Goal: Task Accomplishment & Management: Use online tool/utility

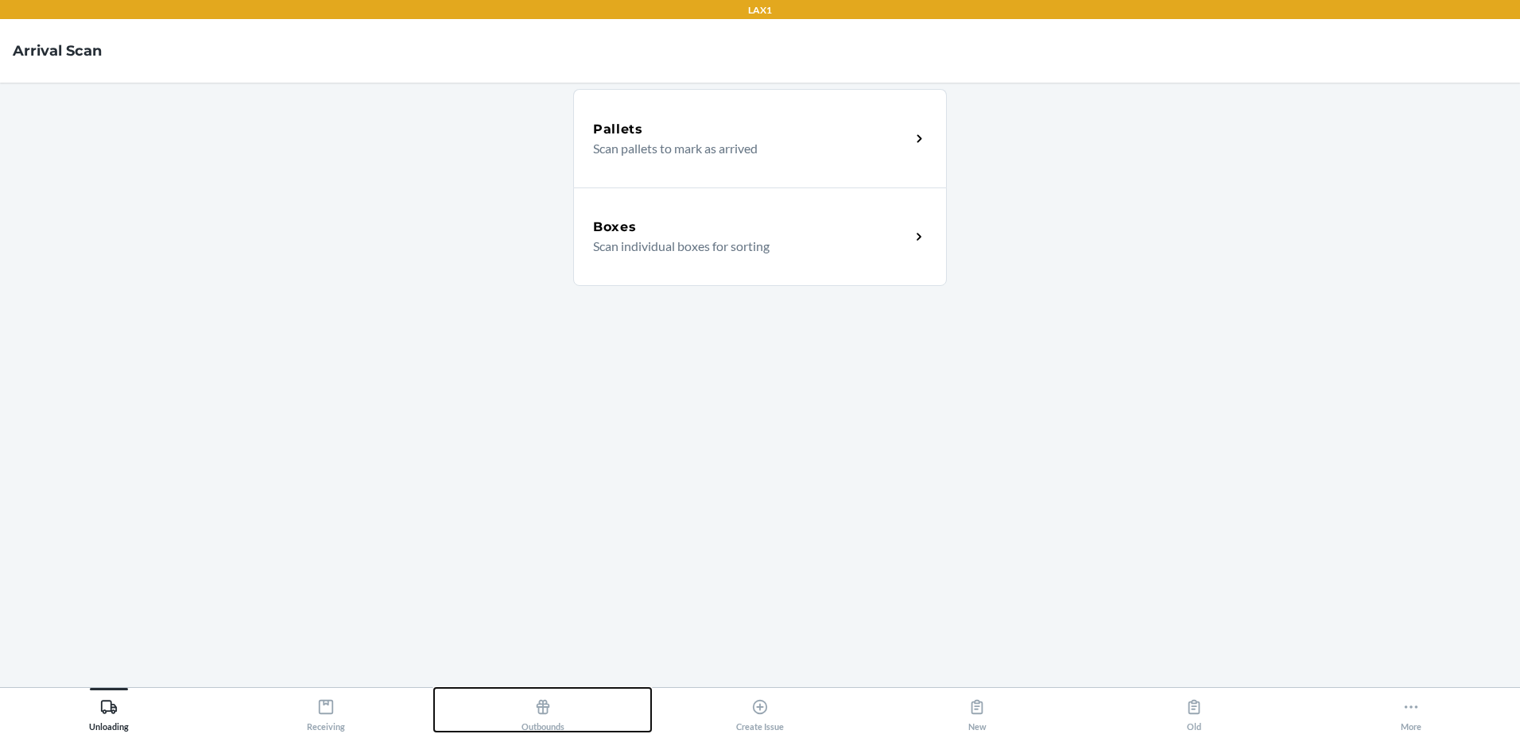
click at [592, 714] on button "Outbounds" at bounding box center [542, 710] width 217 height 44
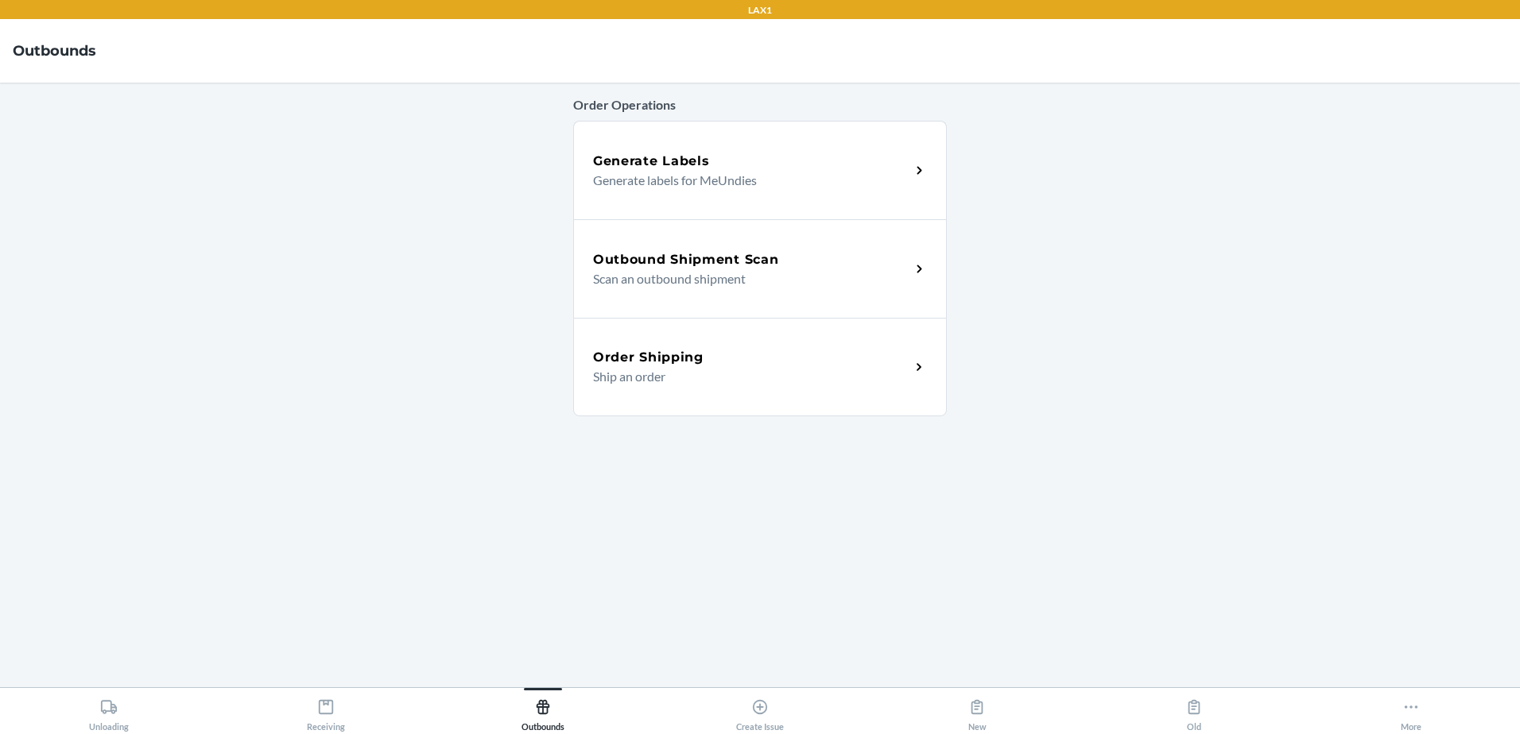
click at [719, 245] on div "Outbound Shipment Scan Scan an outbound shipment" at bounding box center [760, 268] width 374 height 99
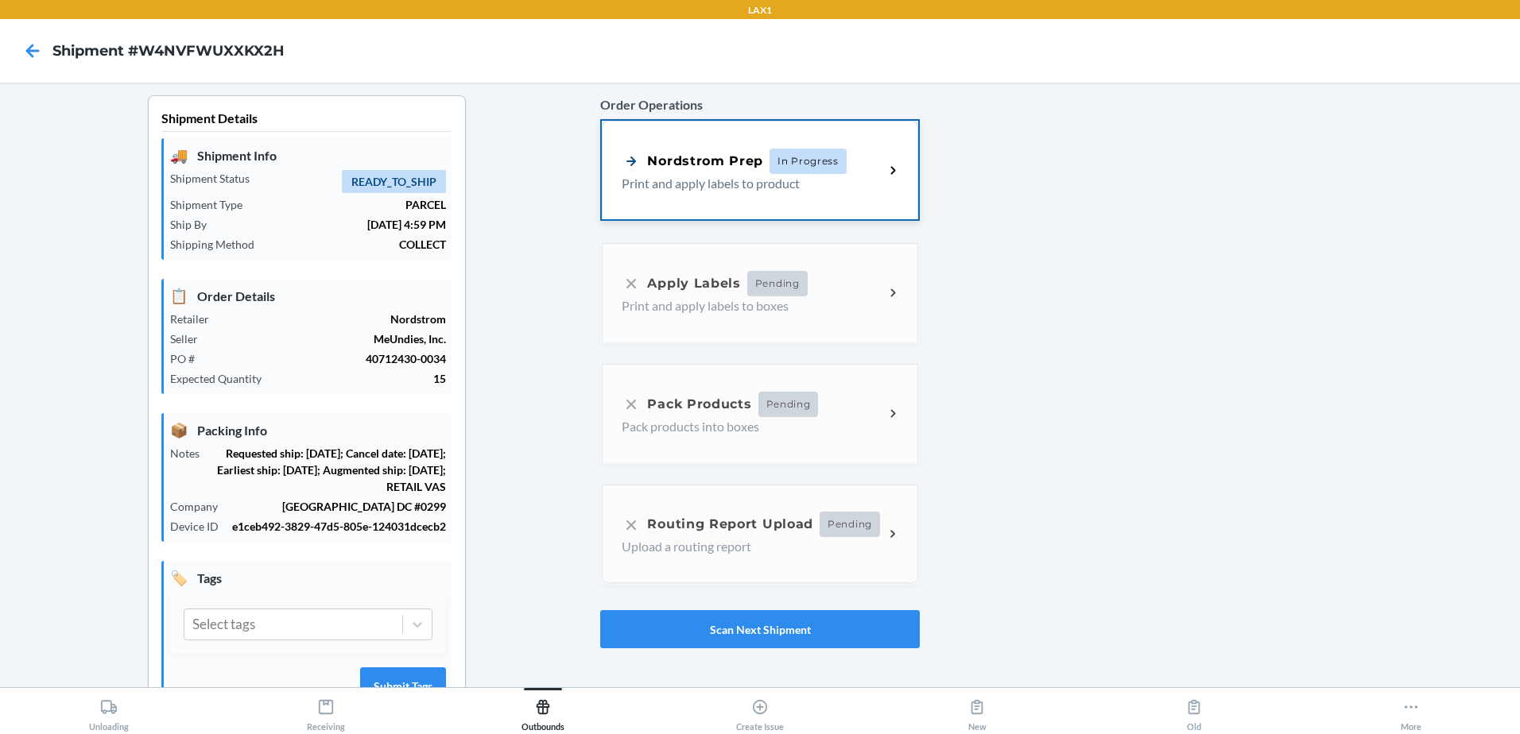
click at [823, 188] on p "Print and apply labels to product" at bounding box center [747, 183] width 250 height 19
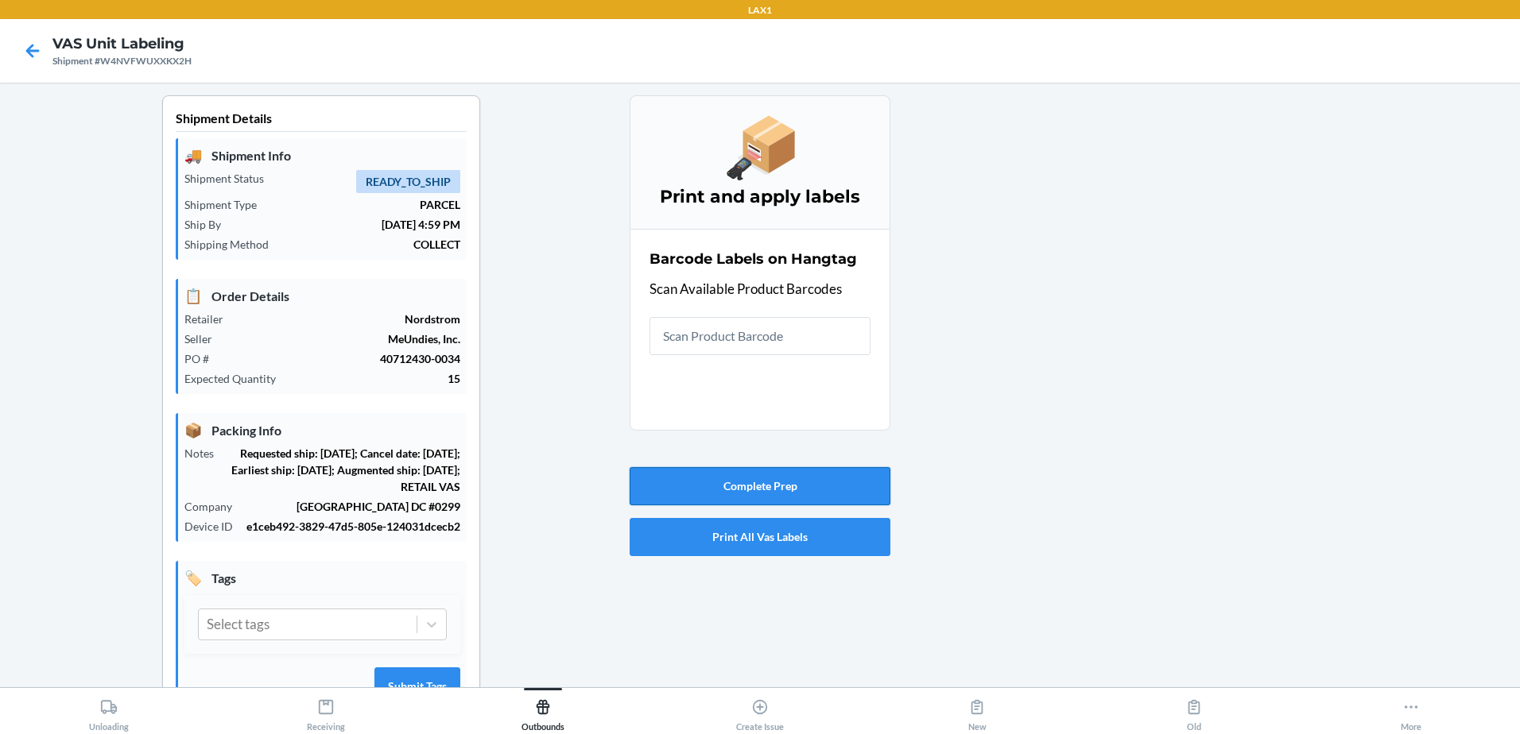
click at [793, 486] on button "Complete Prep" at bounding box center [759, 486] width 261 height 38
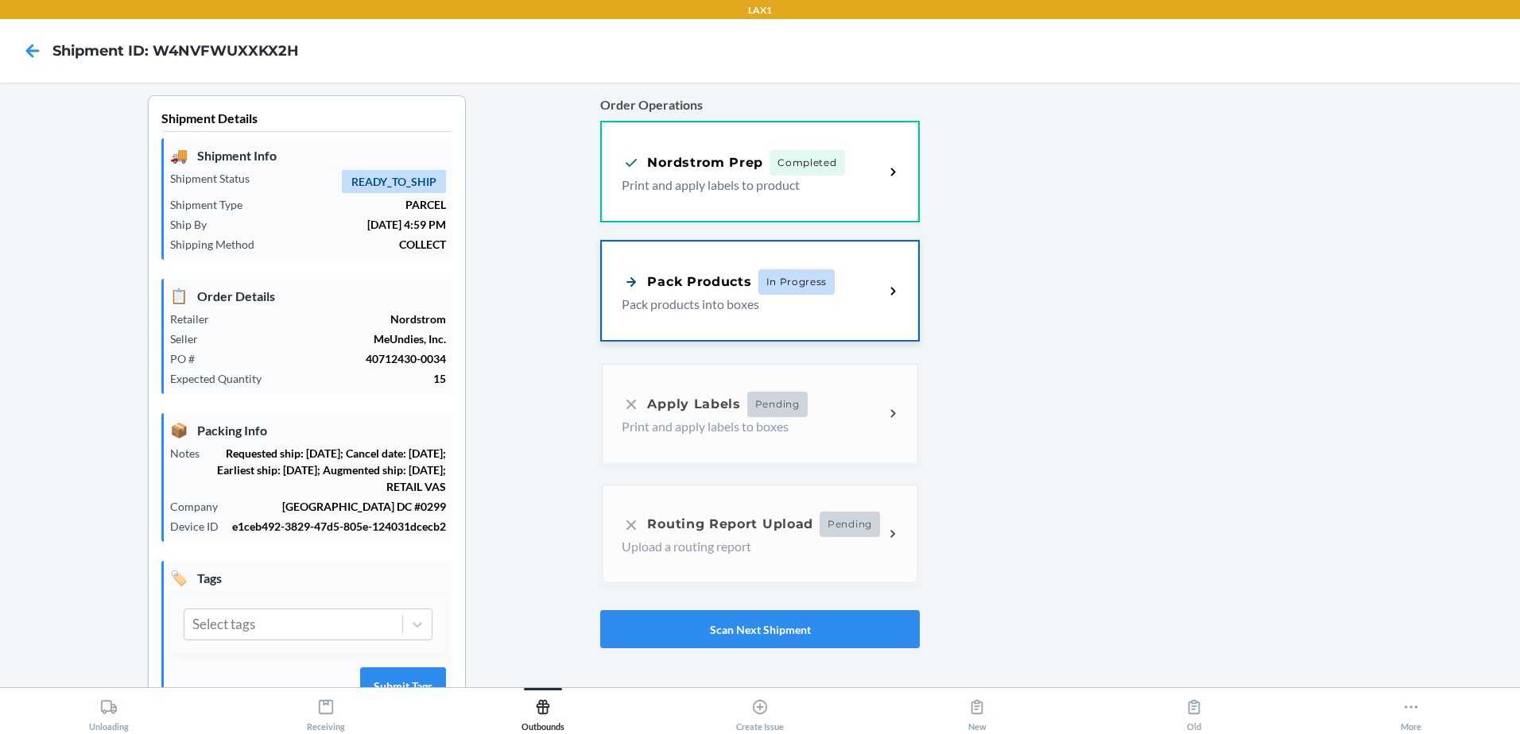
click at [828, 316] on div "Pack Products In Progress Pack products into boxes" at bounding box center [760, 291] width 316 height 99
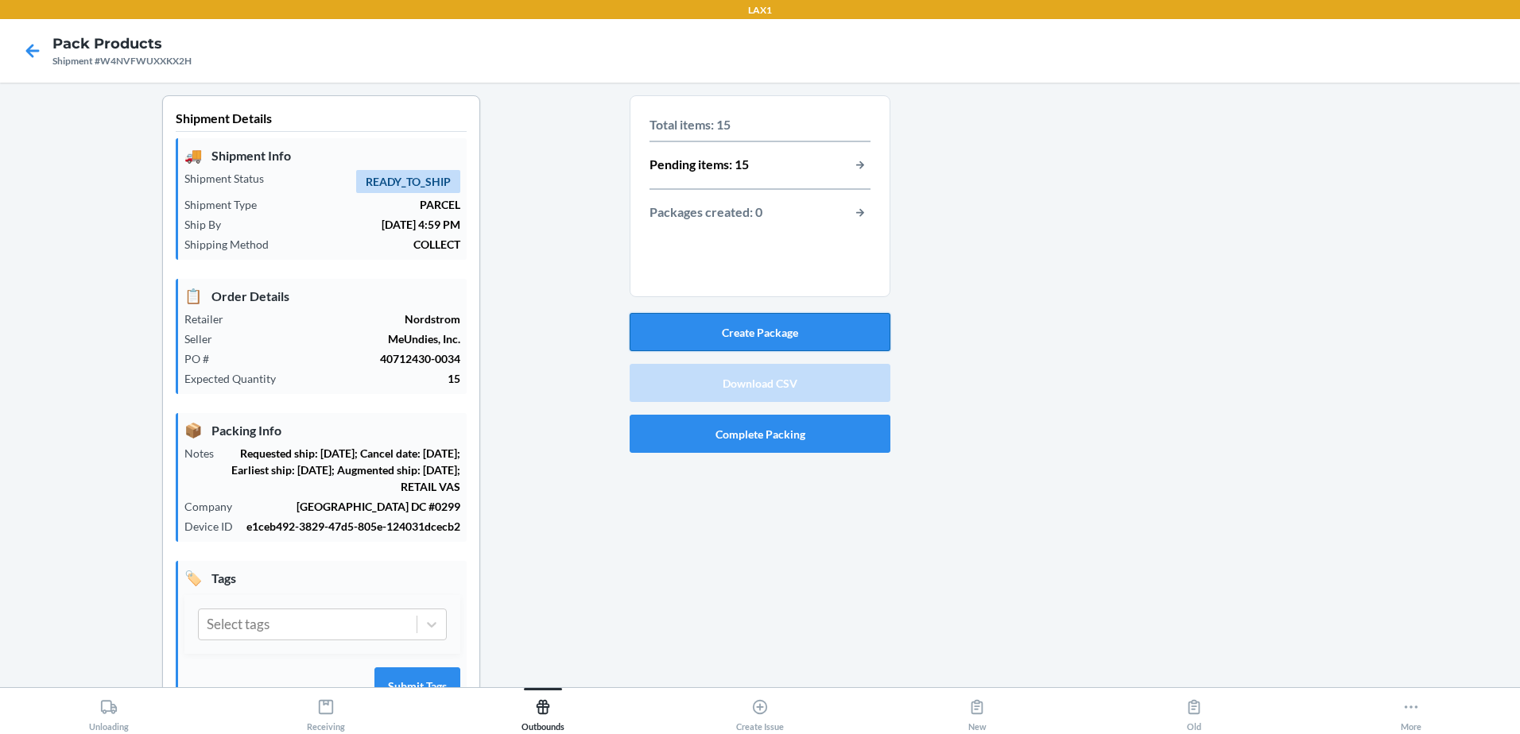
click at [773, 322] on button "Create Package" at bounding box center [759, 332] width 261 height 38
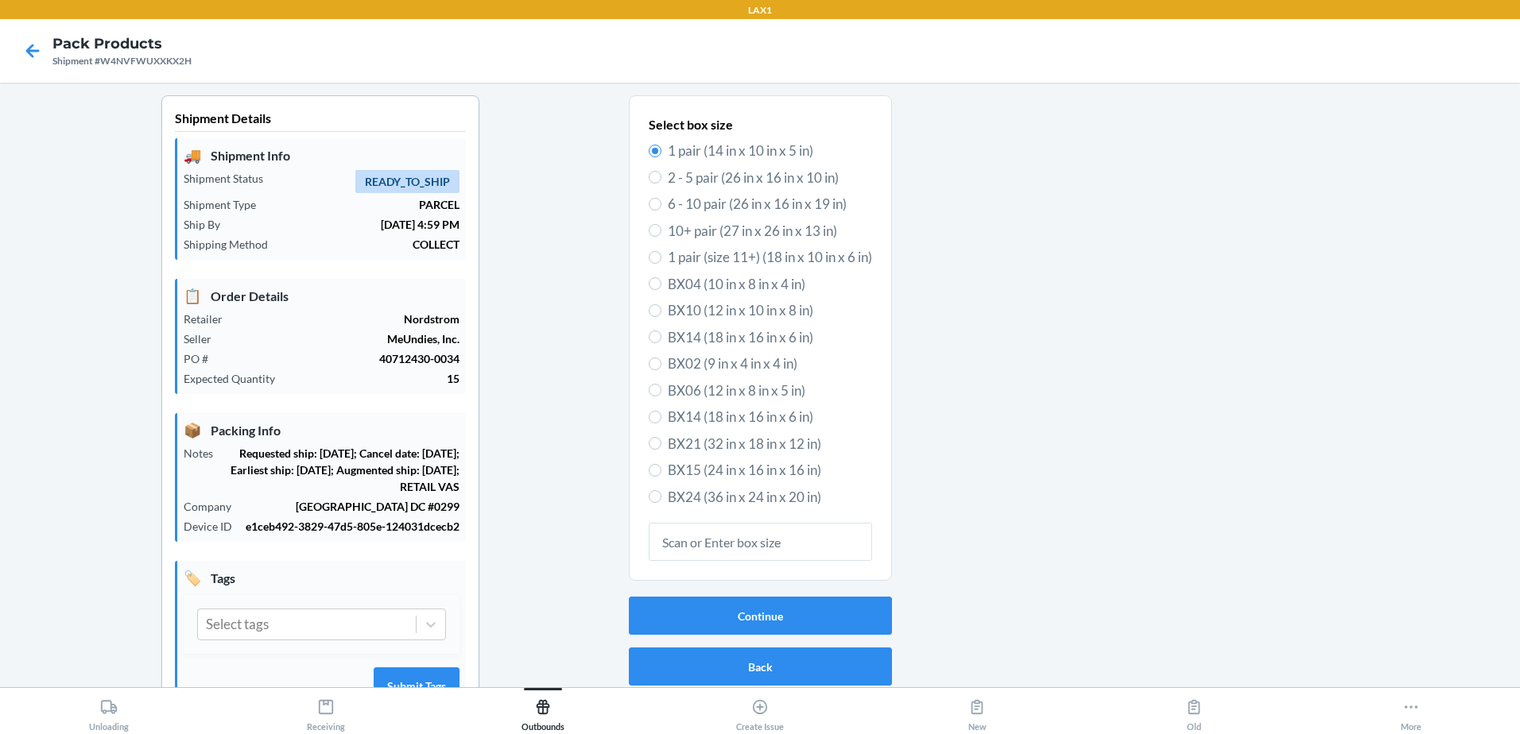
click at [714, 392] on span "BX06 (12 in x 8 in x 5 in)" at bounding box center [770, 391] width 204 height 21
click at [661, 392] on input "BX06 (12 in x 8 in x 5 in)" at bounding box center [655, 390] width 13 height 13
radio input "true"
radio input "false"
click at [629, 597] on button "Continue" at bounding box center [760, 616] width 263 height 38
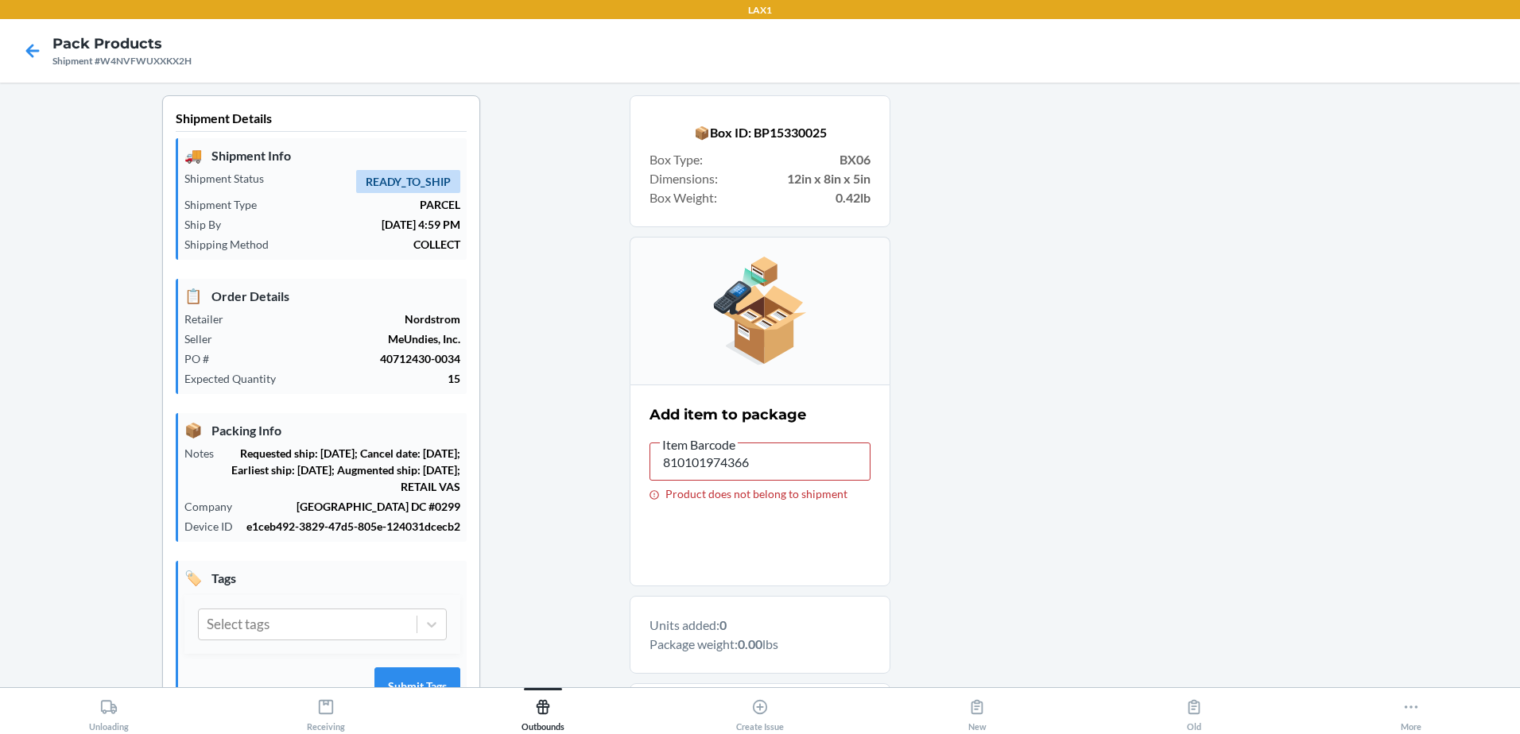
scroll to position [231, 0]
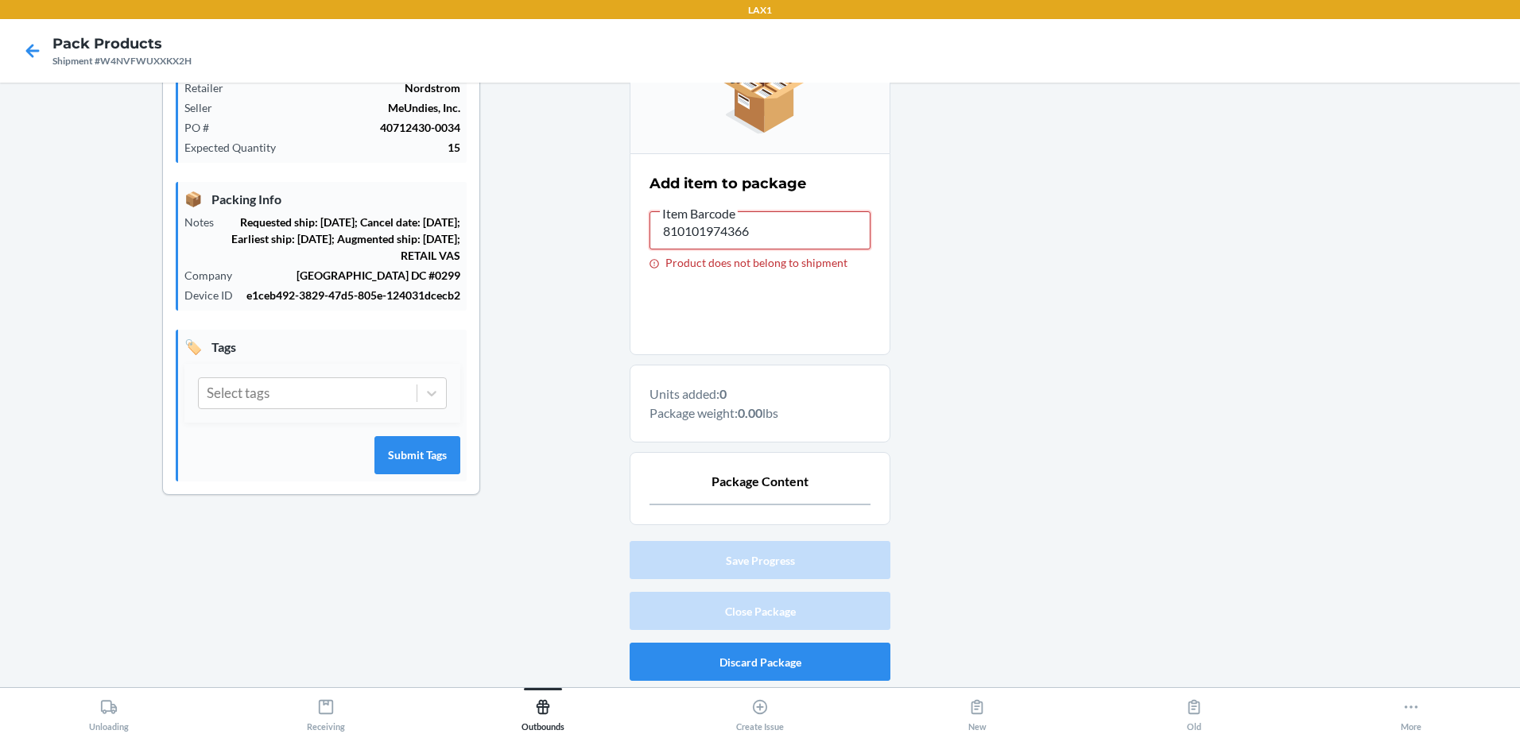
drag, startPoint x: 788, startPoint y: 242, endPoint x: 522, endPoint y: 233, distance: 266.4
click at [522, 233] on div "Shipment Details 🚚 Shipment Info Shipment Status READY_TO_SHIP Shipment Type PA…" at bounding box center [760, 275] width 1494 height 823
type input "DQ4SX38HB6R"
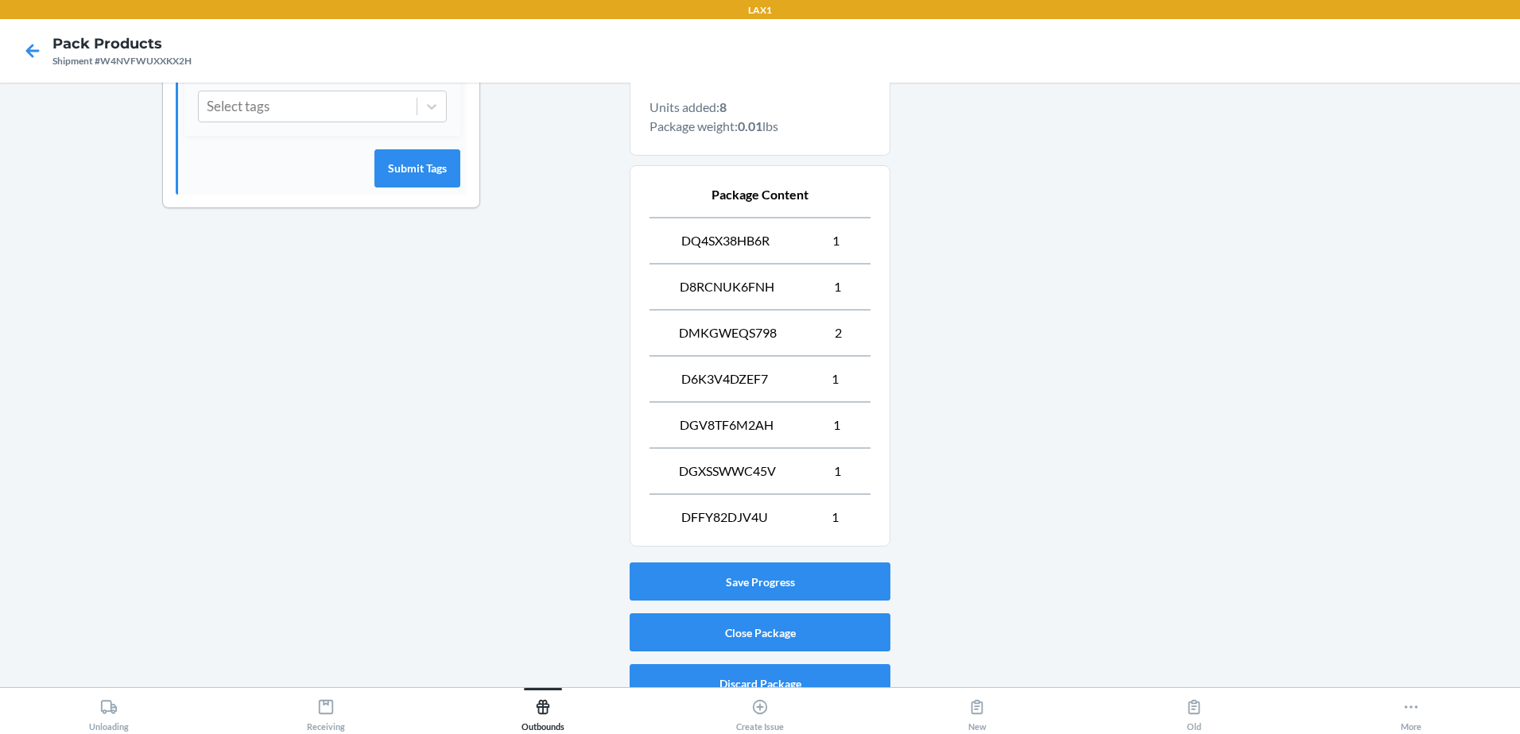
scroll to position [540, 0]
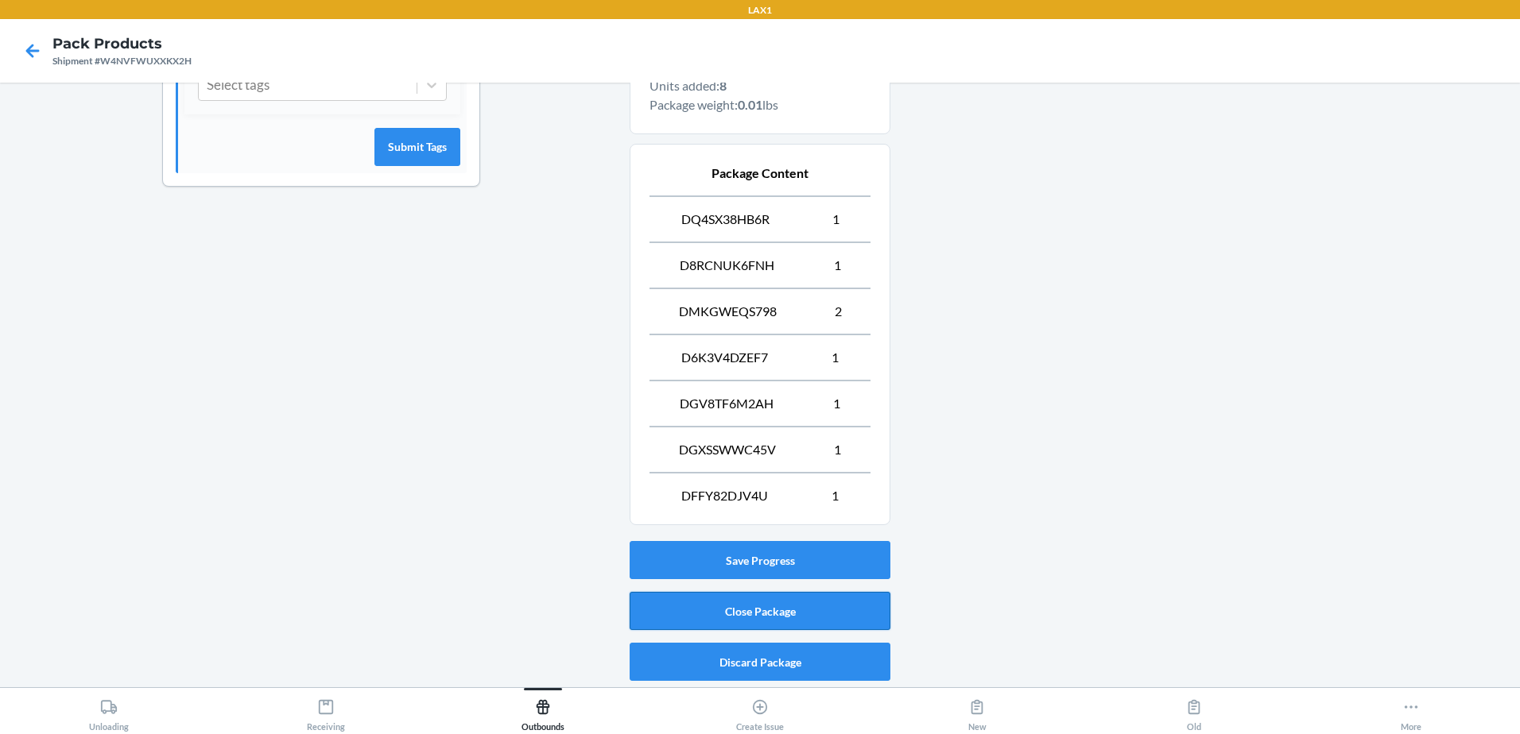
click at [811, 611] on button "Close Package" at bounding box center [759, 611] width 261 height 38
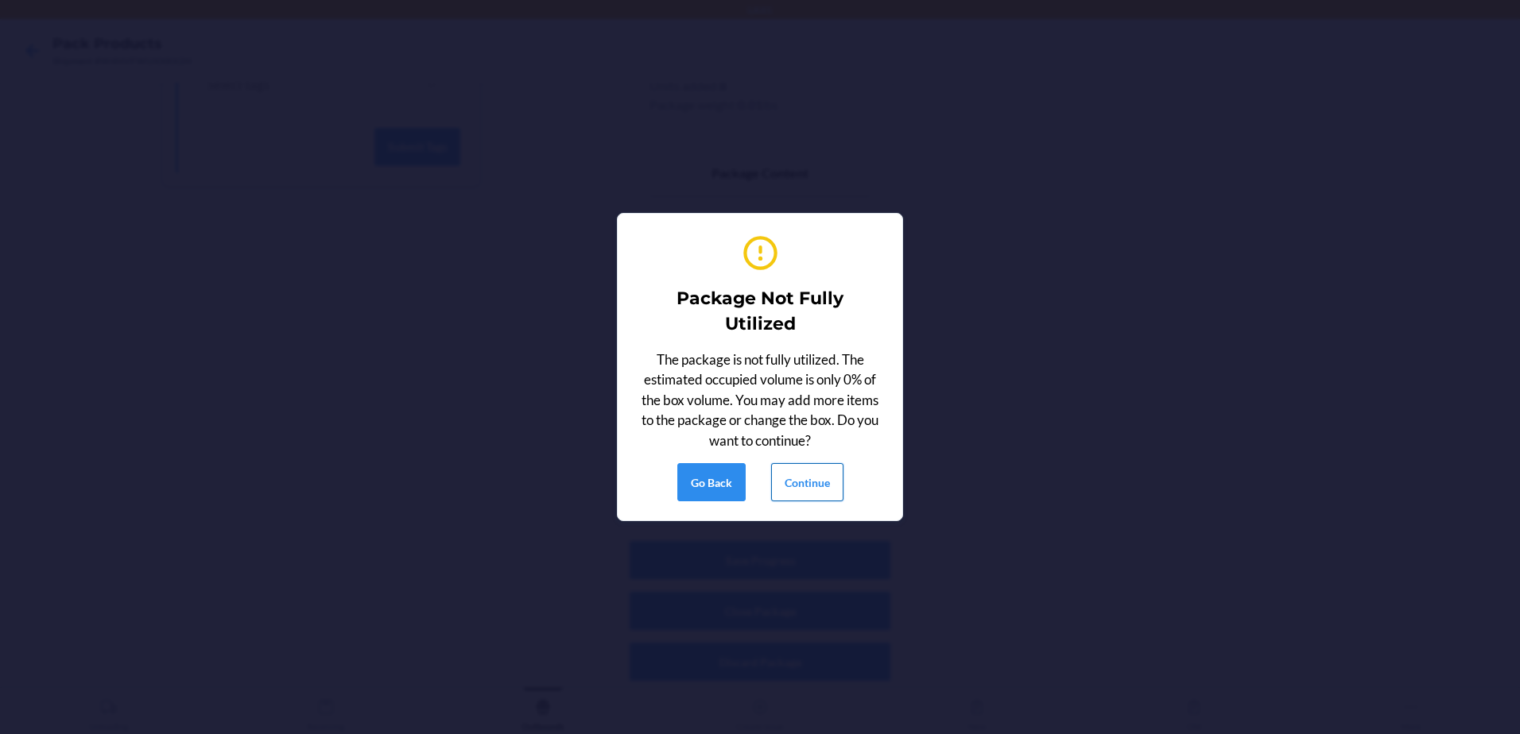
click at [818, 498] on button "Continue" at bounding box center [807, 482] width 72 height 38
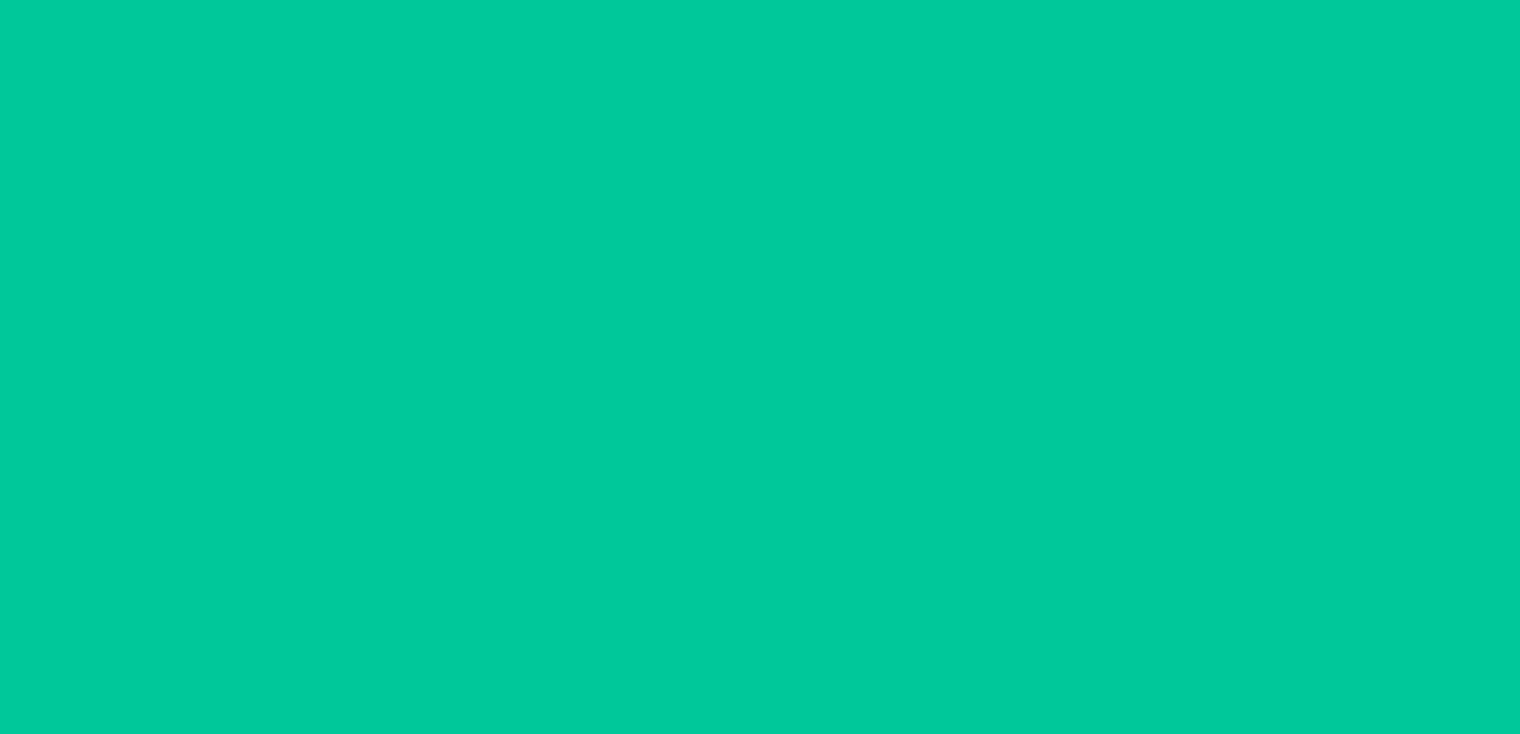
scroll to position [98, 0]
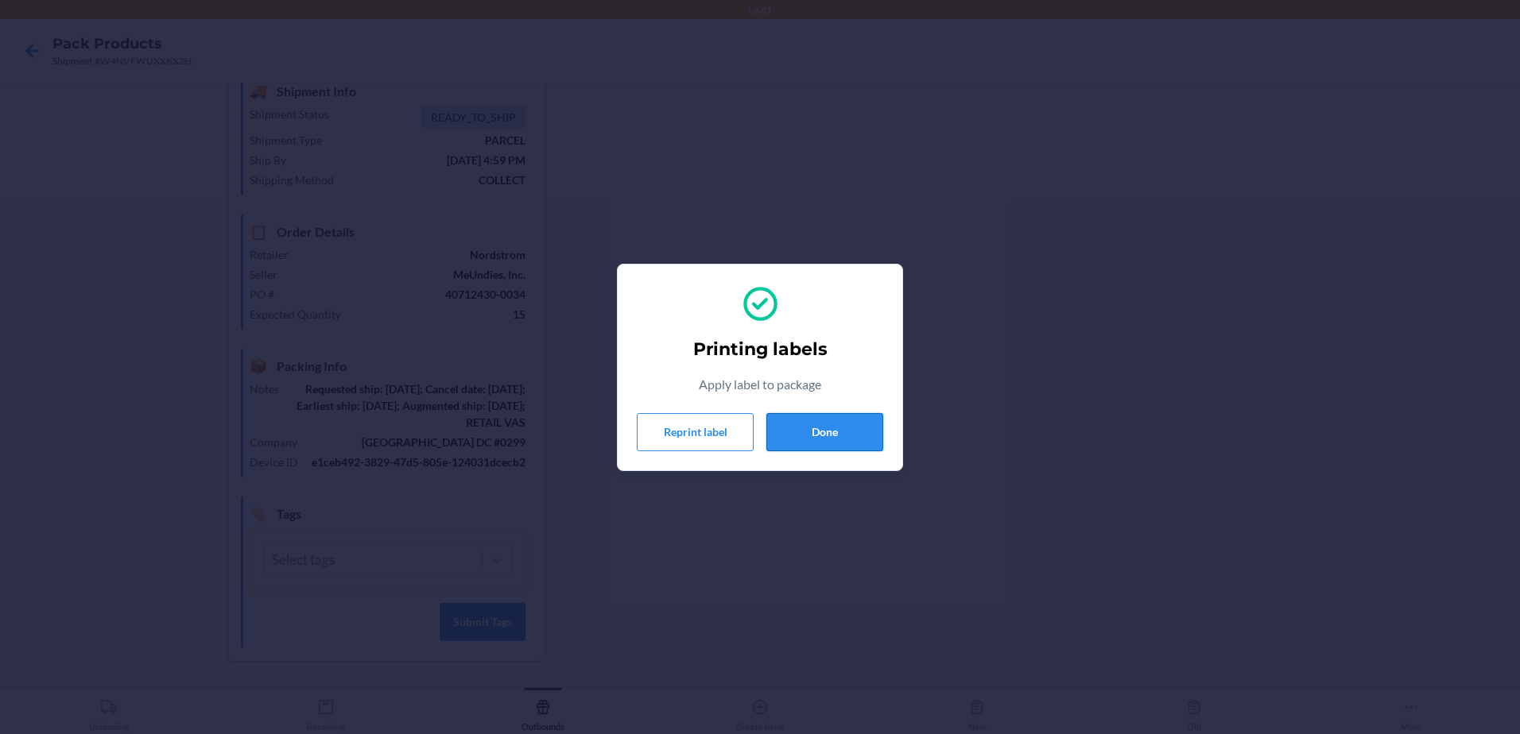
click at [846, 433] on button "Done" at bounding box center [824, 432] width 117 height 38
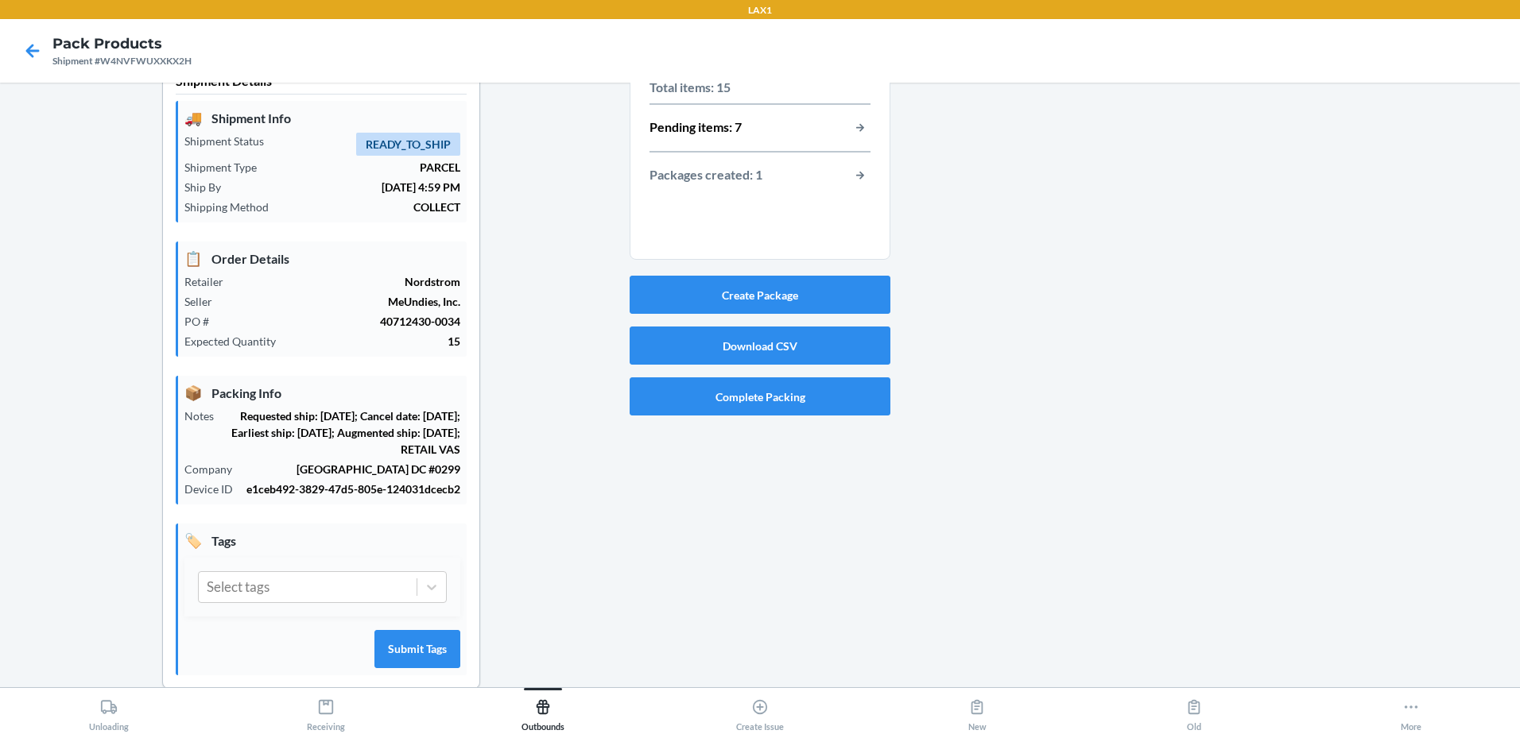
scroll to position [0, 0]
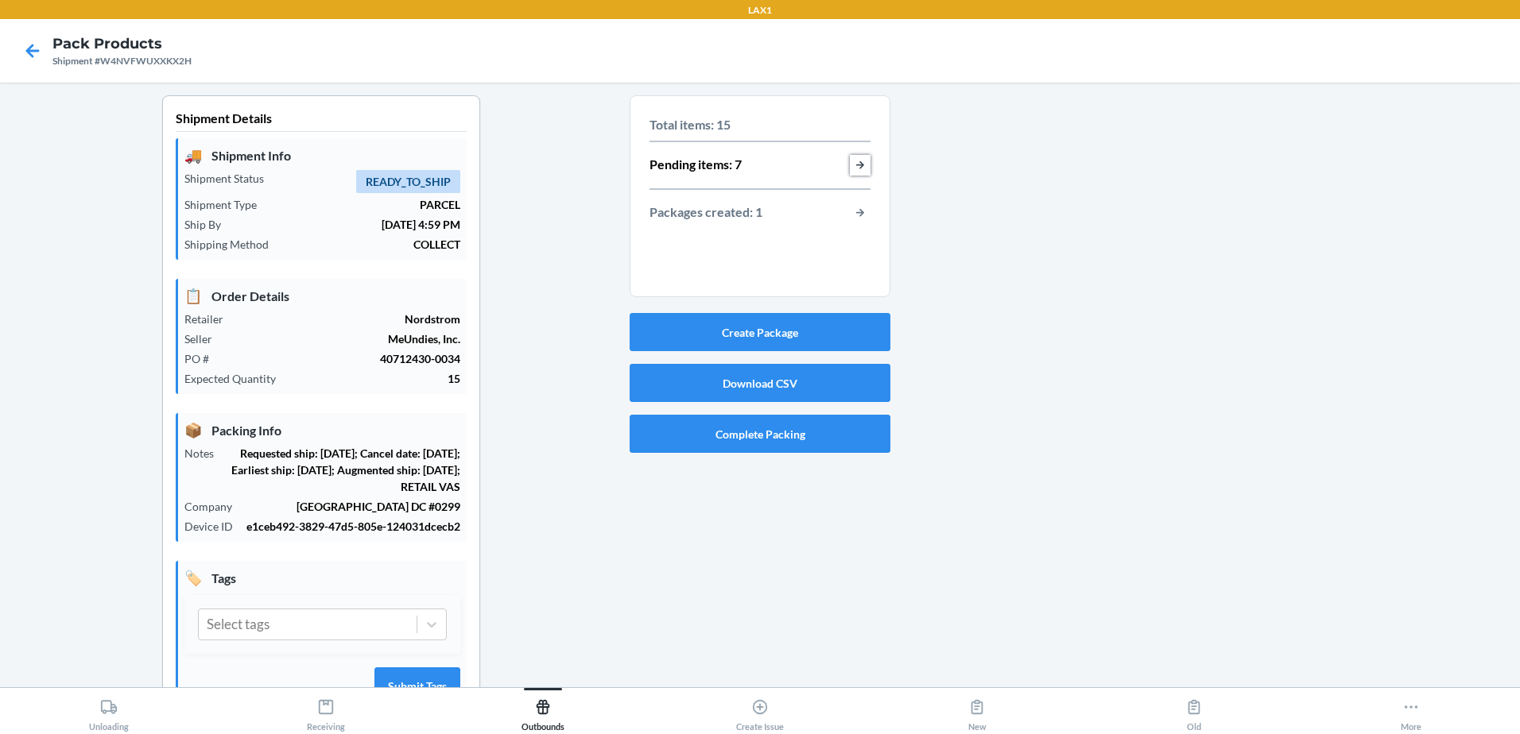
click at [850, 165] on button "button-view-pending-items" at bounding box center [860, 165] width 21 height 21
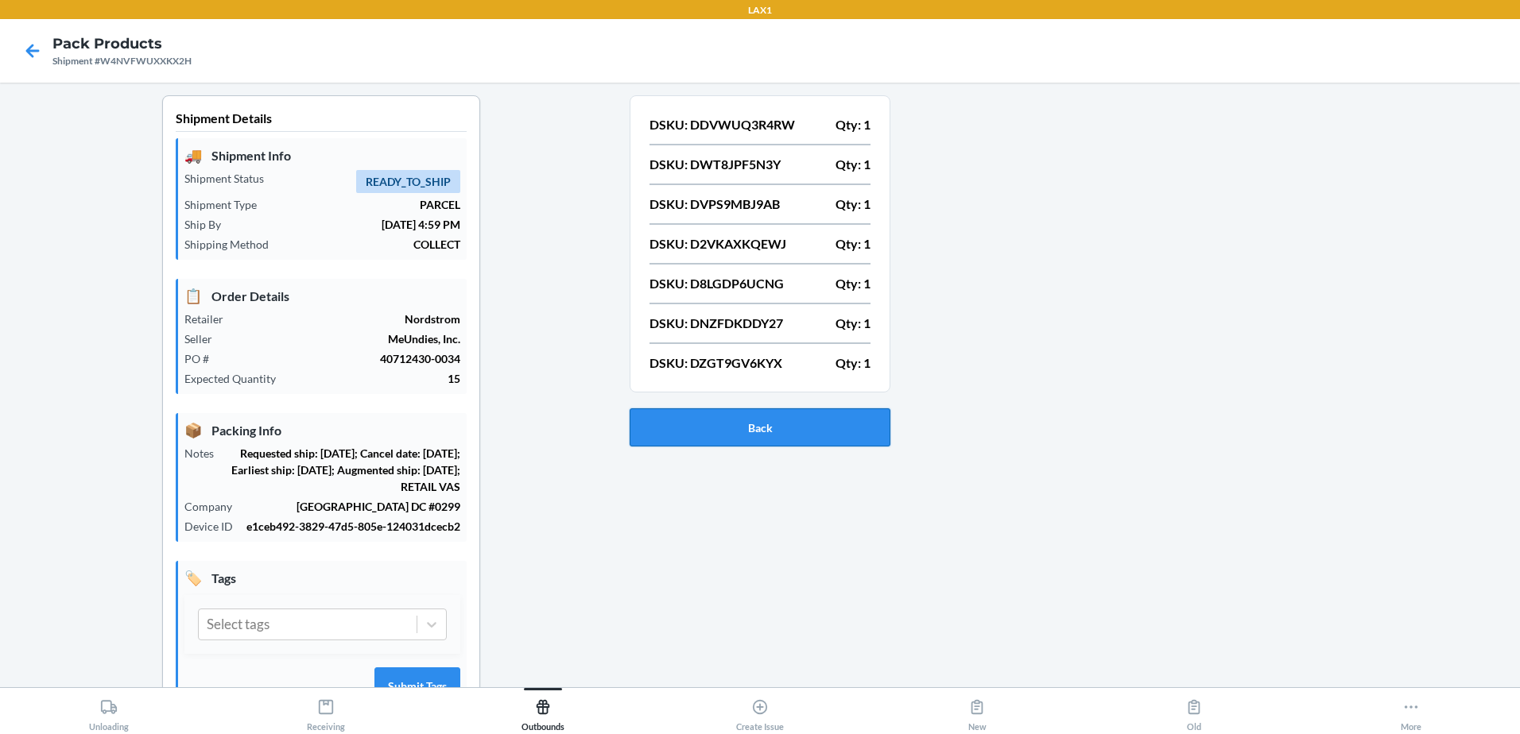
click at [676, 410] on button "Back" at bounding box center [759, 428] width 261 height 38
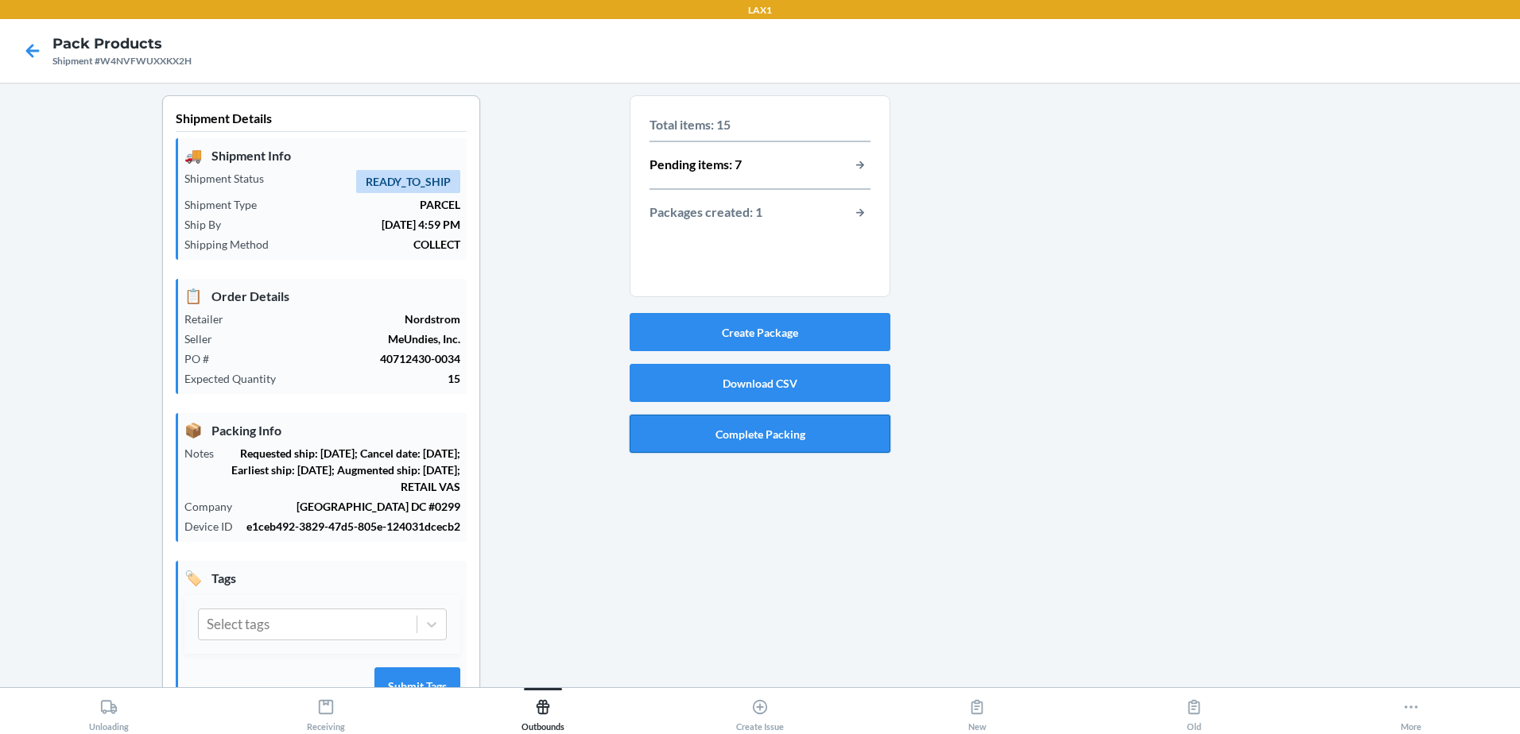
click at [840, 443] on button "Complete Packing" at bounding box center [759, 434] width 261 height 38
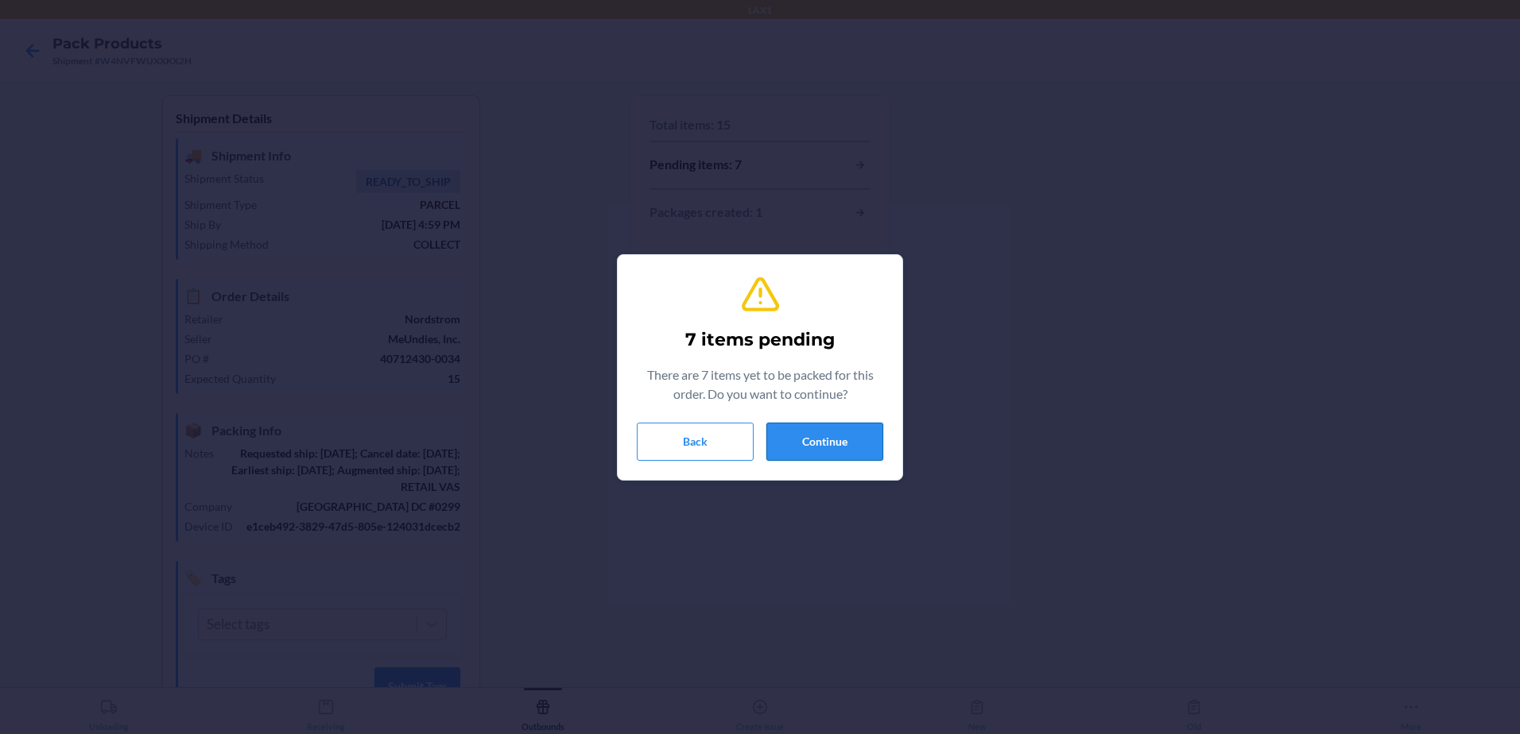
click at [852, 445] on button "Continue" at bounding box center [824, 442] width 117 height 38
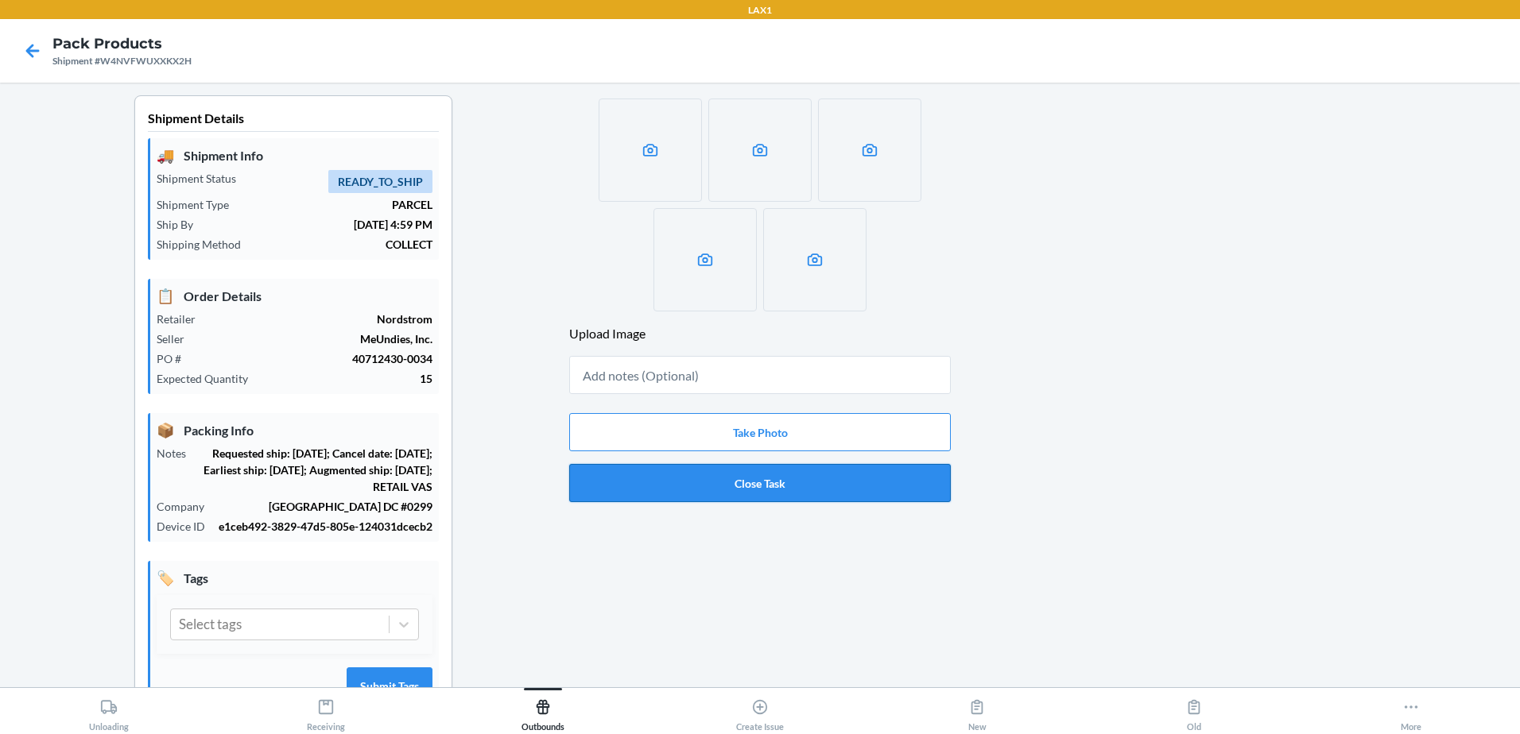
click at [819, 494] on button "Close Task" at bounding box center [759, 483] width 381 height 38
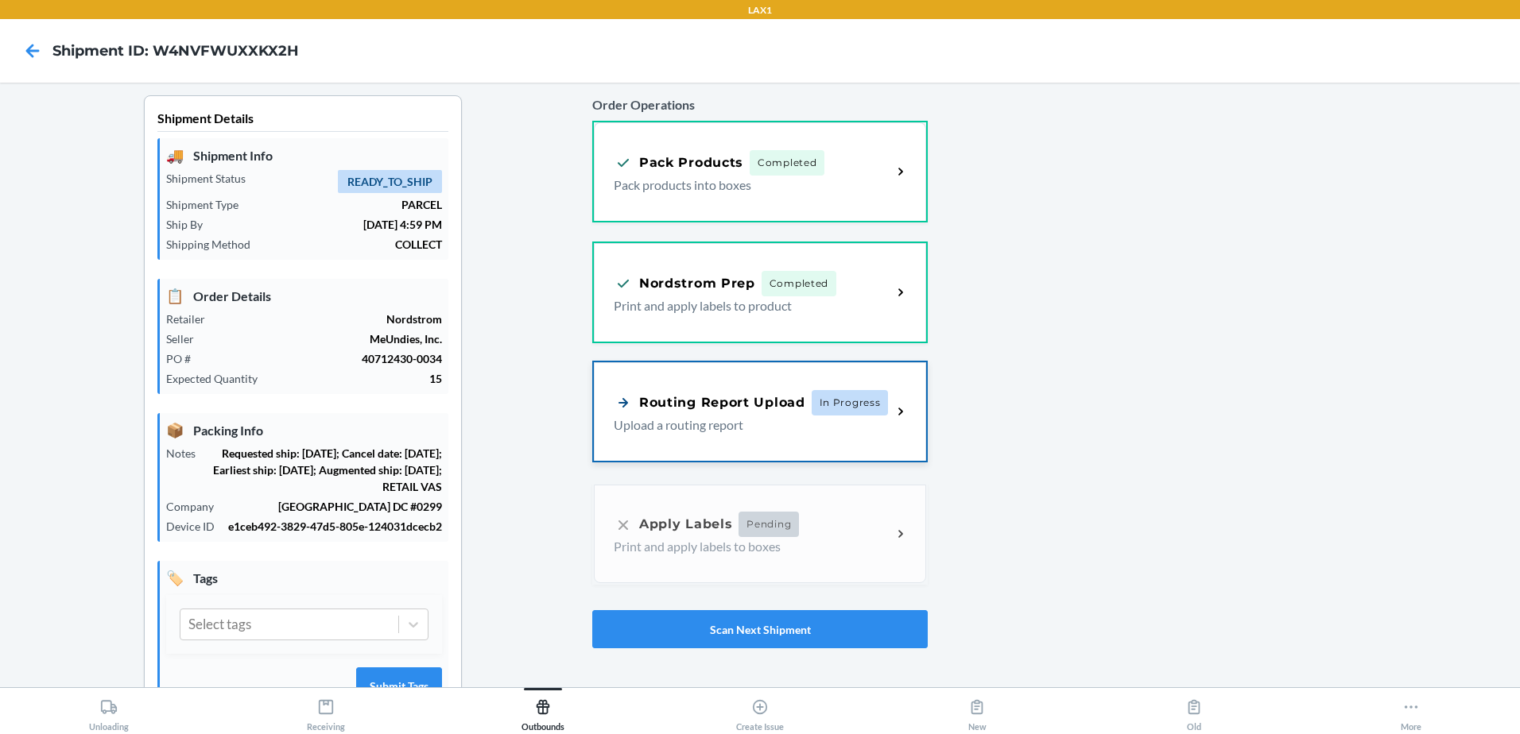
click at [854, 436] on div "Routing Report Upload In Progress Upload a routing report" at bounding box center [760, 411] width 332 height 99
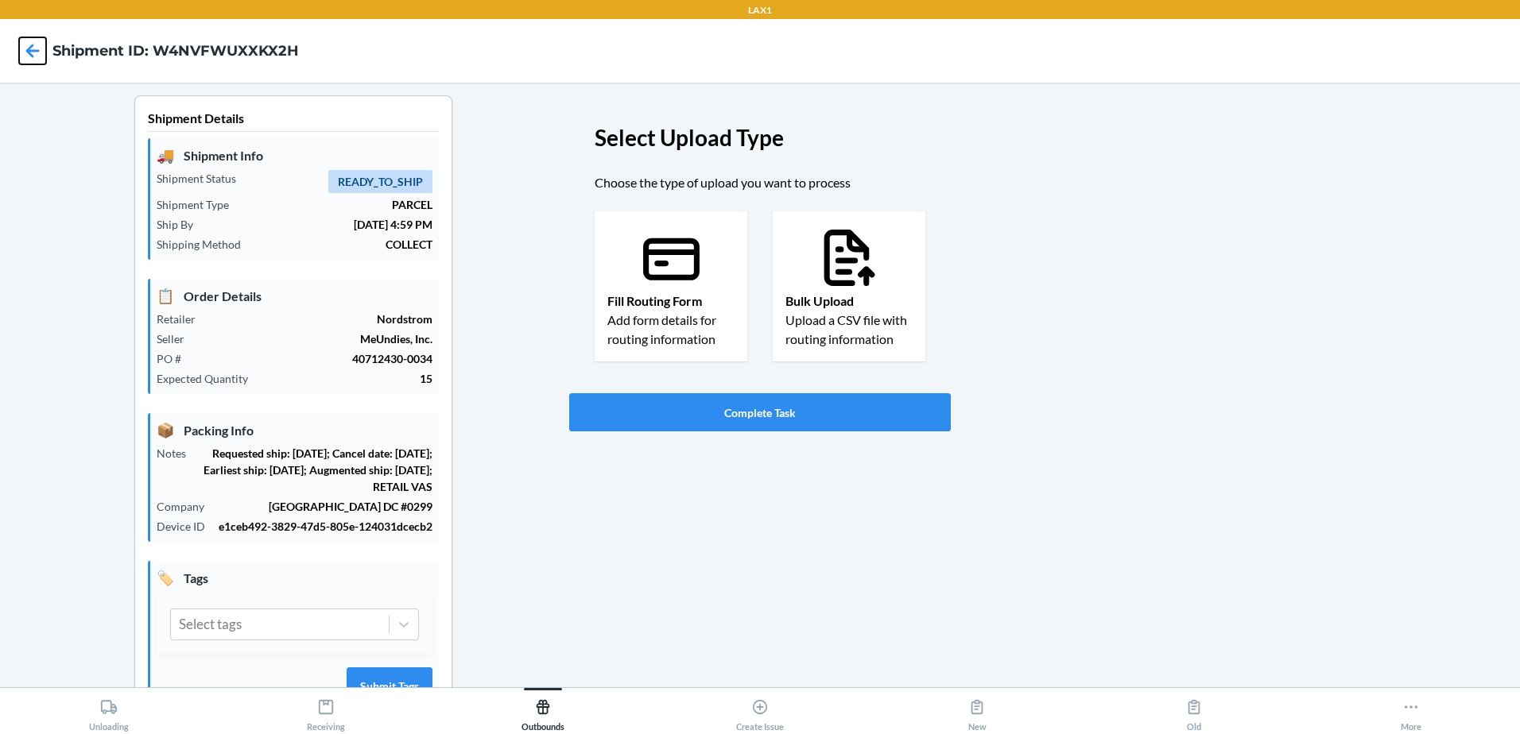
click at [33, 55] on icon at bounding box center [32, 50] width 27 height 27
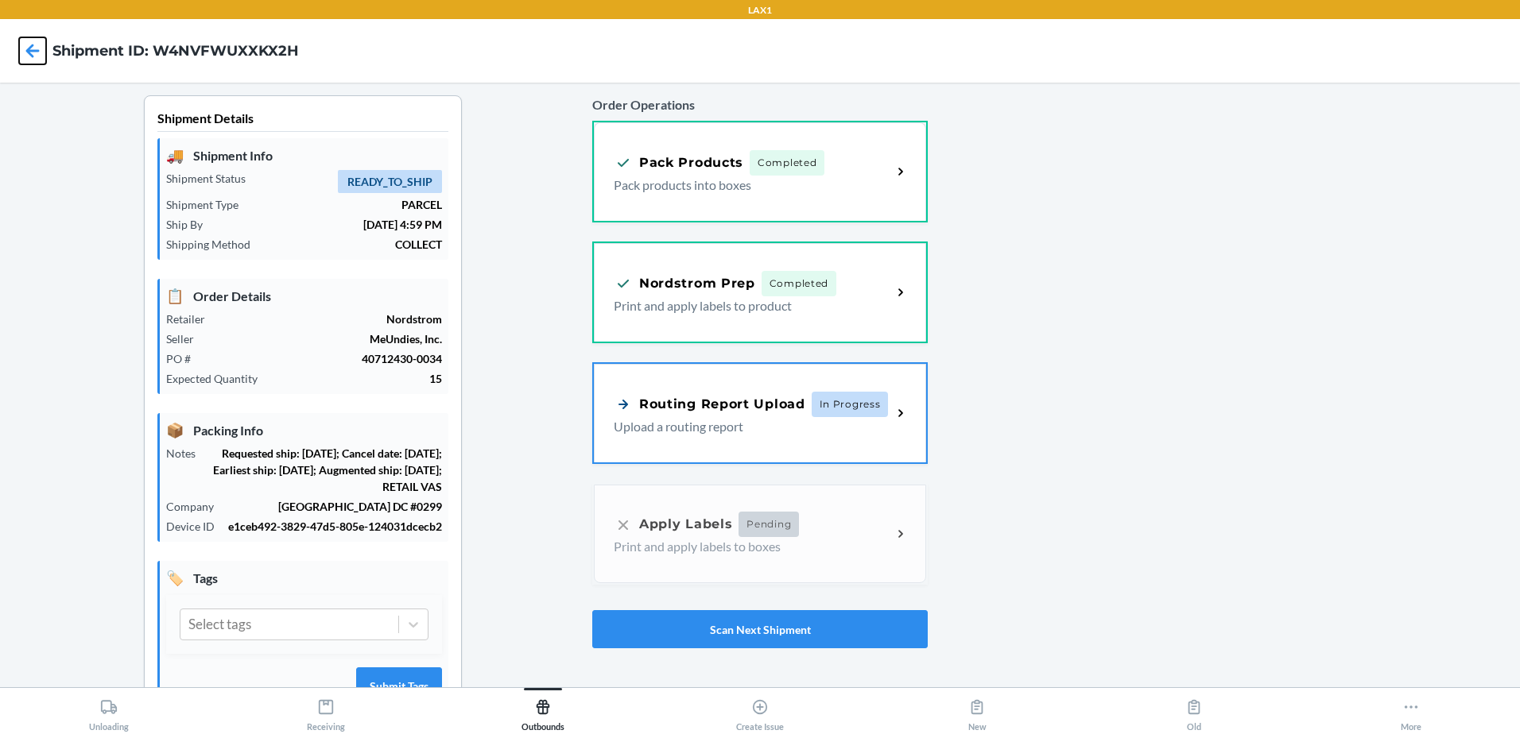
click at [36, 64] on icon at bounding box center [32, 50] width 27 height 27
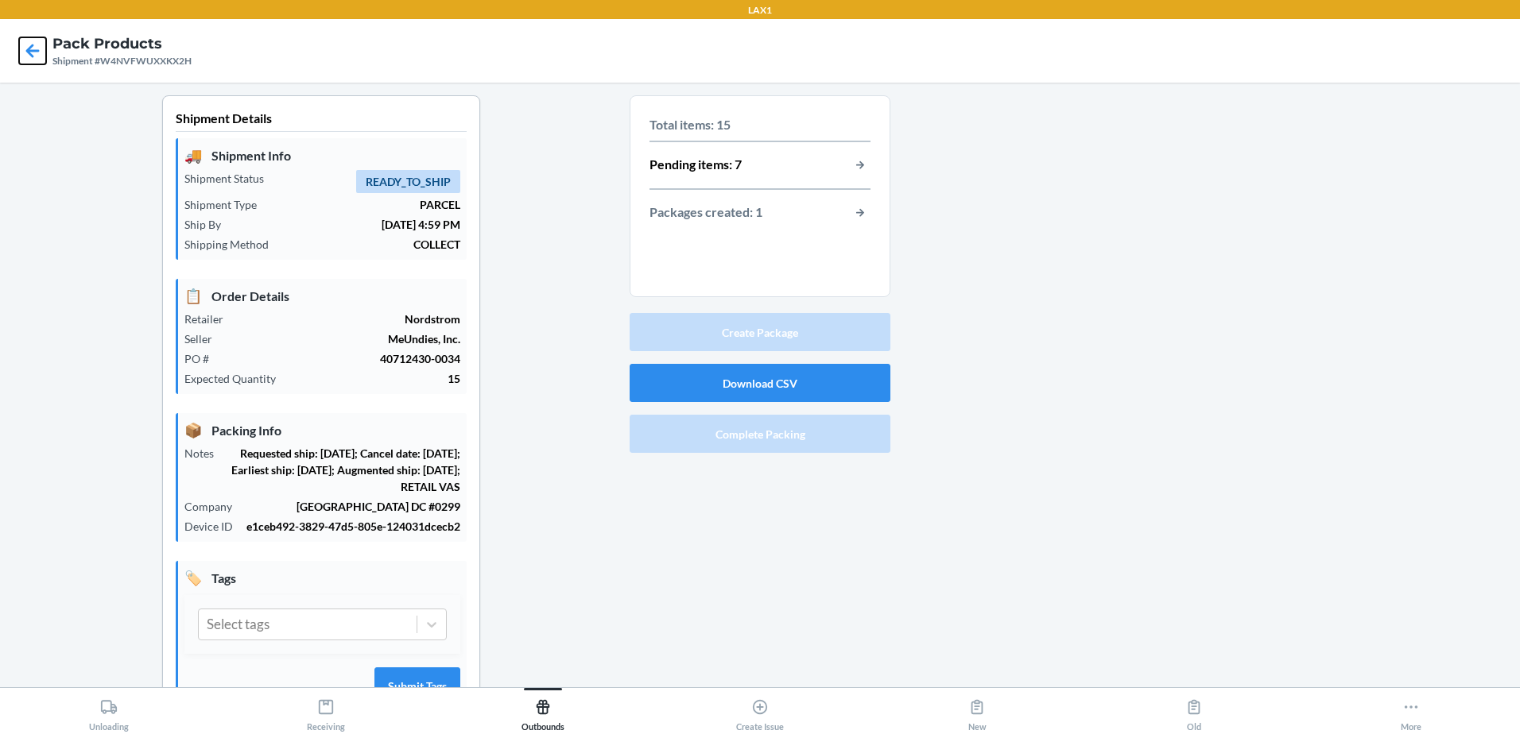
click at [39, 49] on icon at bounding box center [32, 50] width 27 height 27
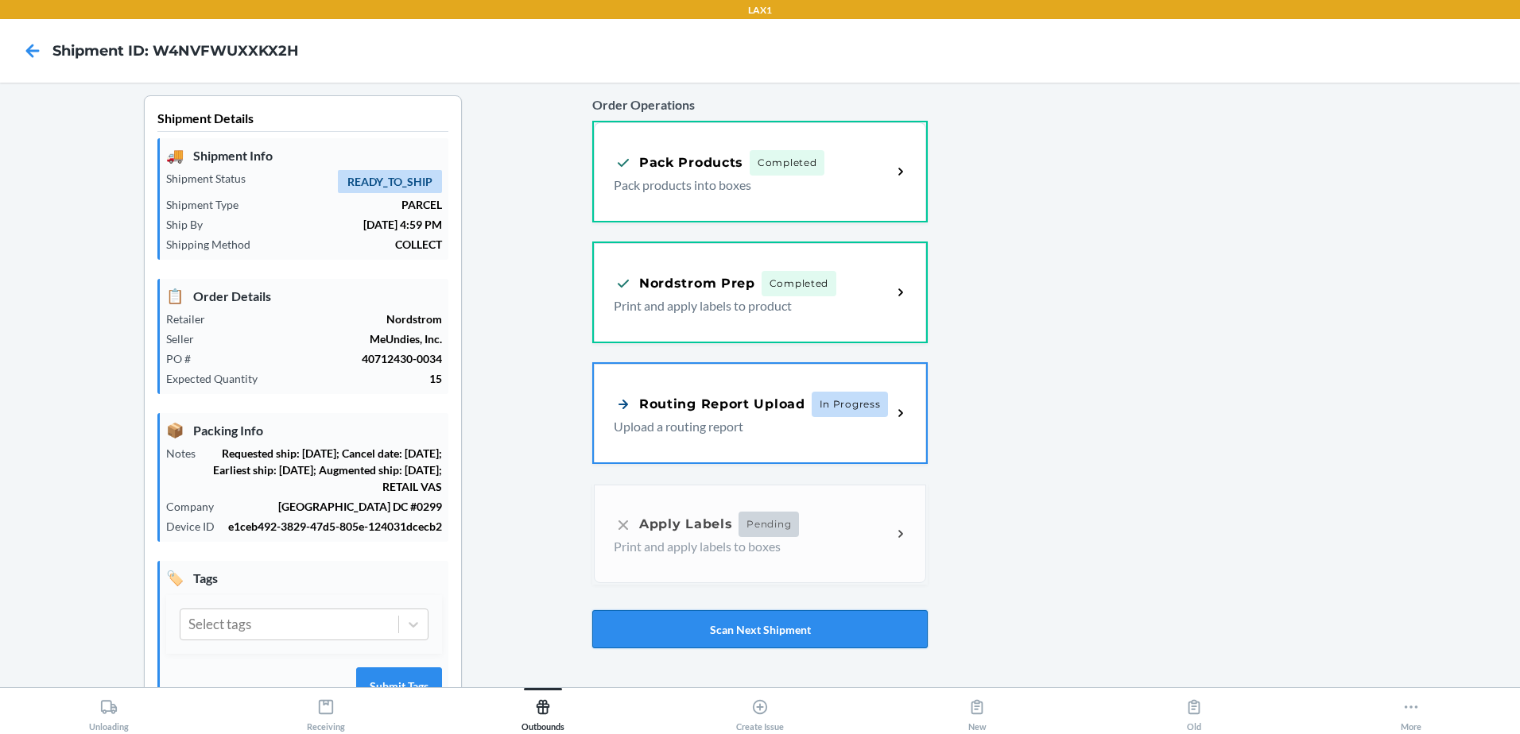
click at [726, 629] on button "Scan Next Shipment" at bounding box center [759, 629] width 335 height 38
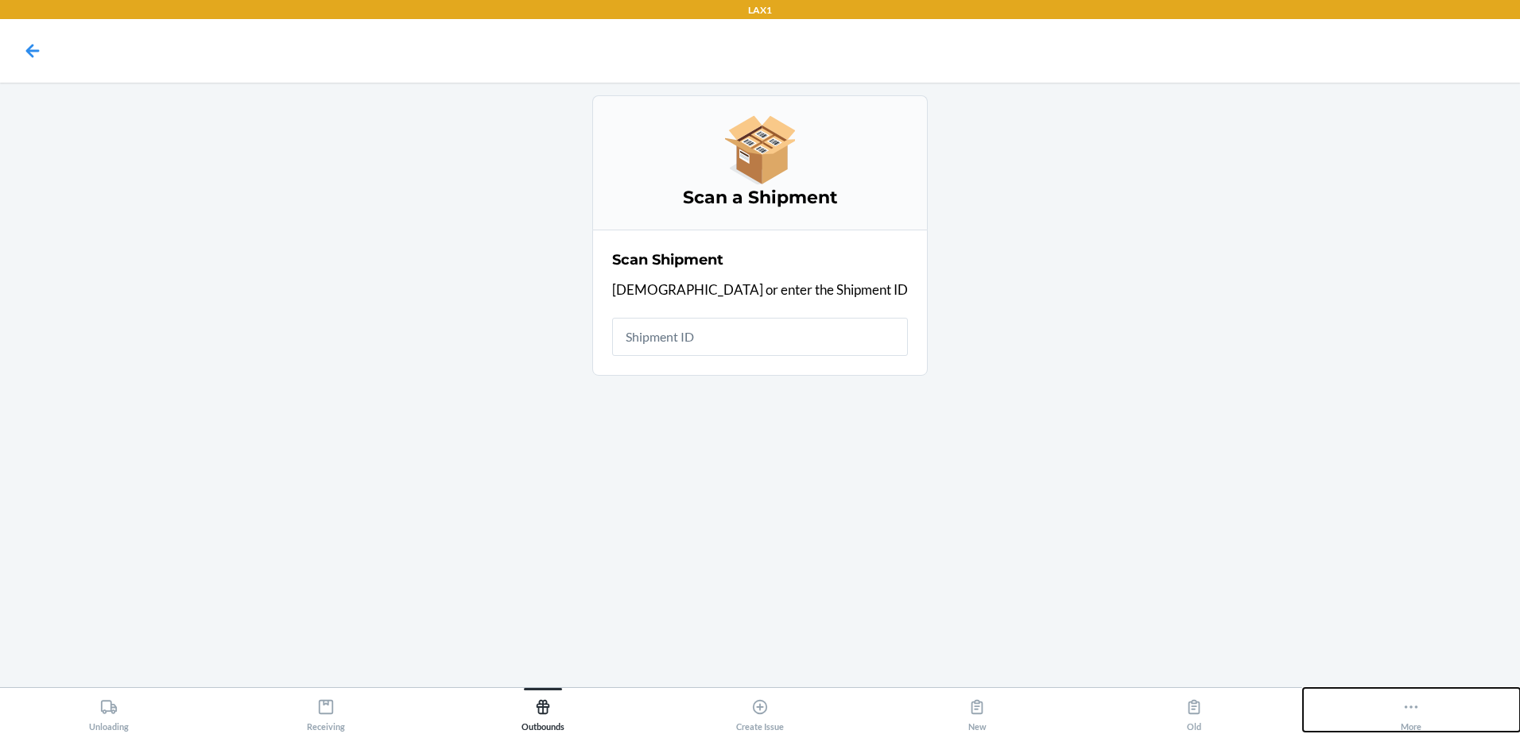
click at [1384, 693] on button "More" at bounding box center [1411, 710] width 217 height 44
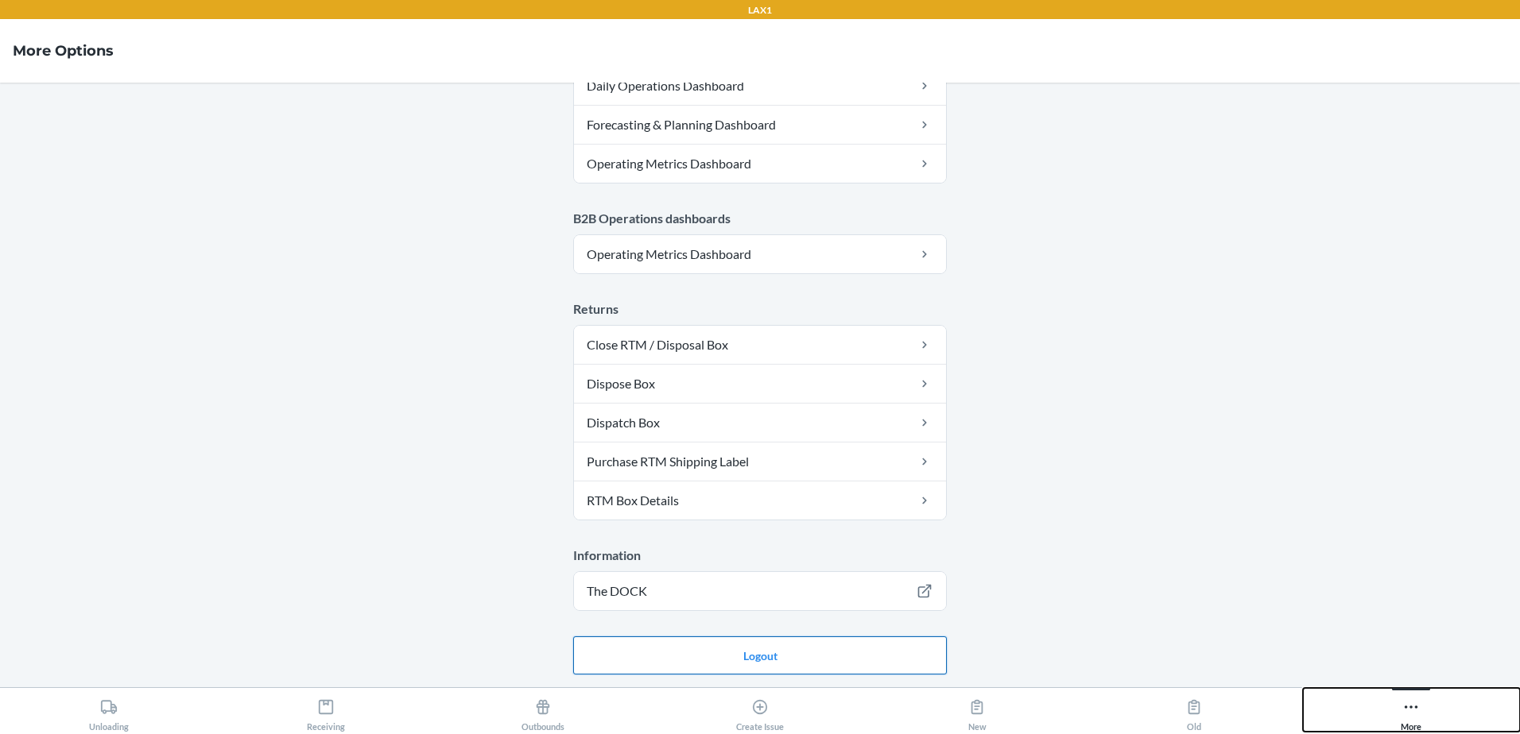
scroll to position [832, 0]
click at [803, 657] on button "Logout" at bounding box center [760, 656] width 374 height 38
